Goal: Task Accomplishment & Management: Manage account settings

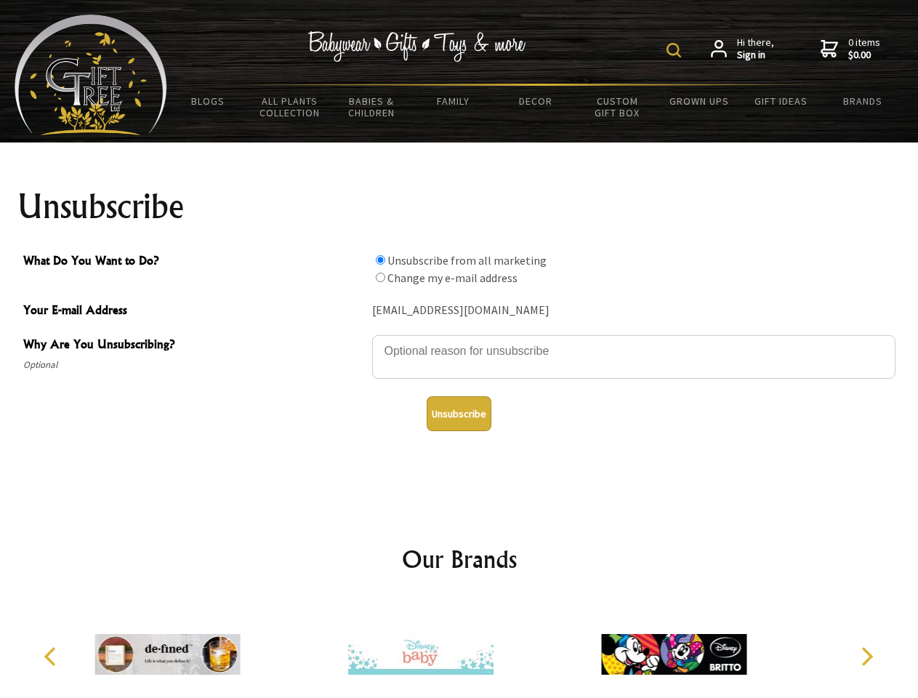
click at [676, 50] on img at bounding box center [674, 50] width 15 height 15
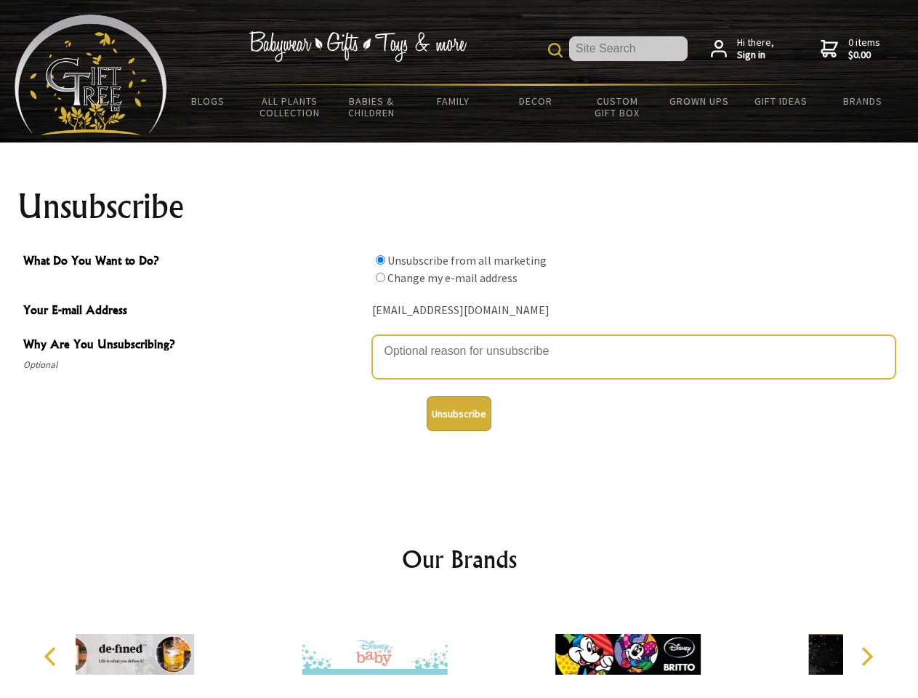
click at [459, 340] on textarea "Why Are You Unsubscribing?" at bounding box center [633, 357] width 523 height 44
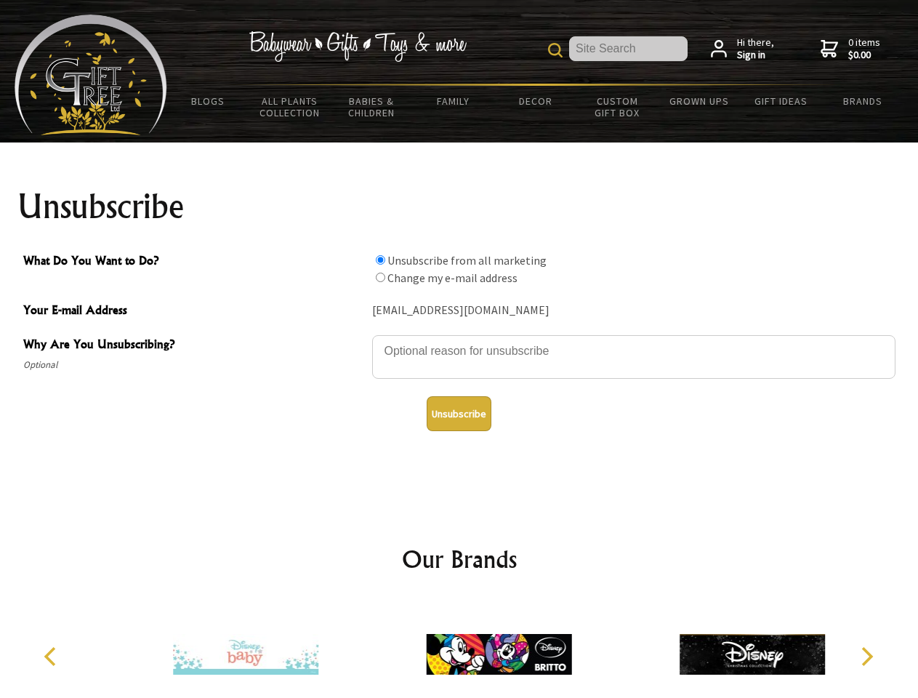
click at [380, 260] on input "What Do You Want to Do?" at bounding box center [380, 259] width 9 height 9
click at [380, 277] on input "What Do You Want to Do?" at bounding box center [380, 277] width 9 height 9
radio input "true"
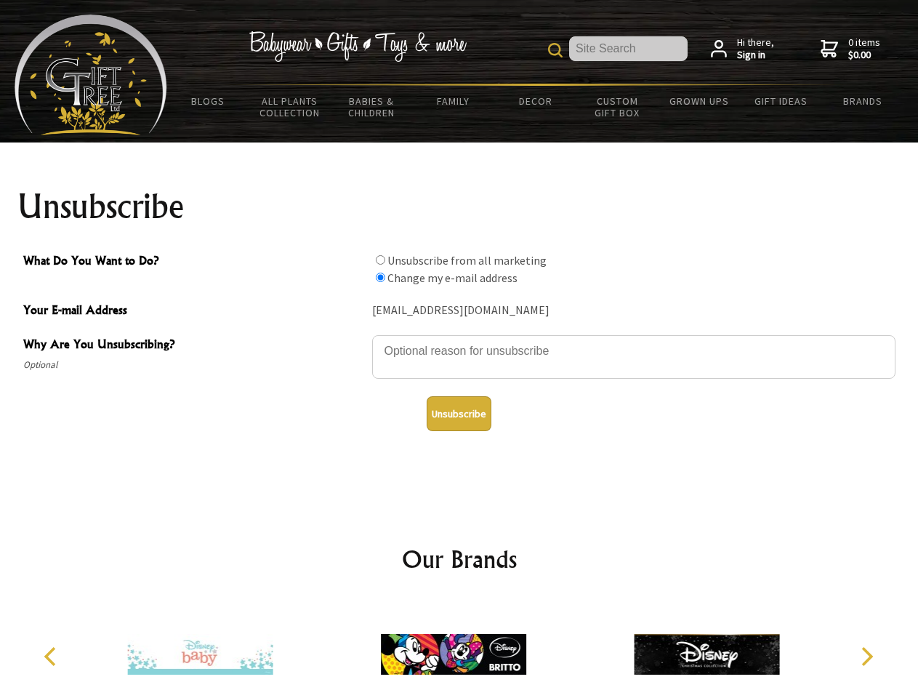
click at [459, 414] on button "Unsubscribe" at bounding box center [459, 413] width 65 height 35
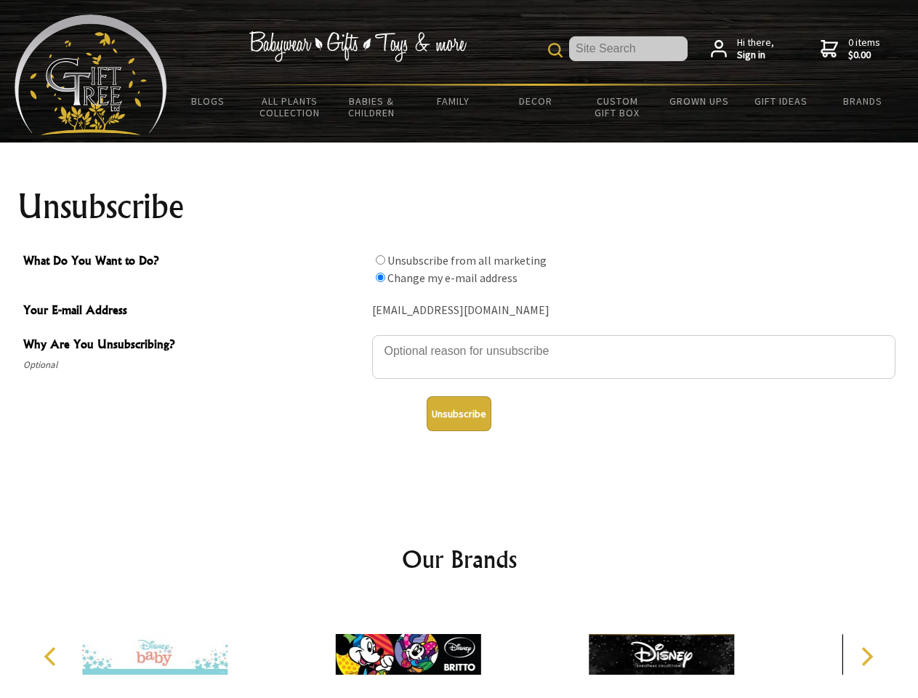
click at [52, 657] on icon "Previous" at bounding box center [51, 656] width 19 height 19
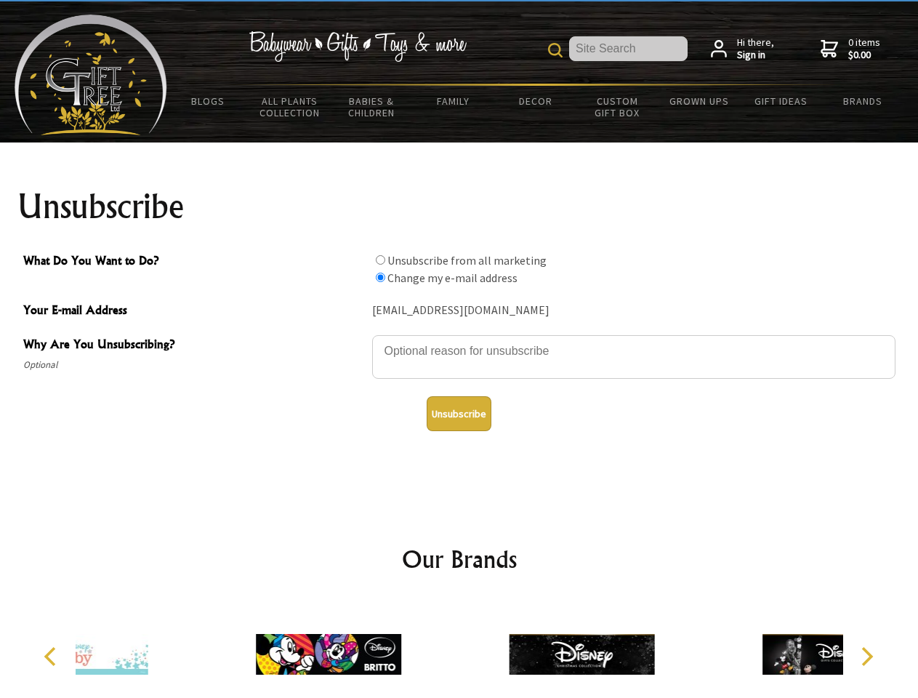
click at [867, 657] on icon "Next" at bounding box center [865, 656] width 19 height 19
